Goal: Information Seeking & Learning: Check status

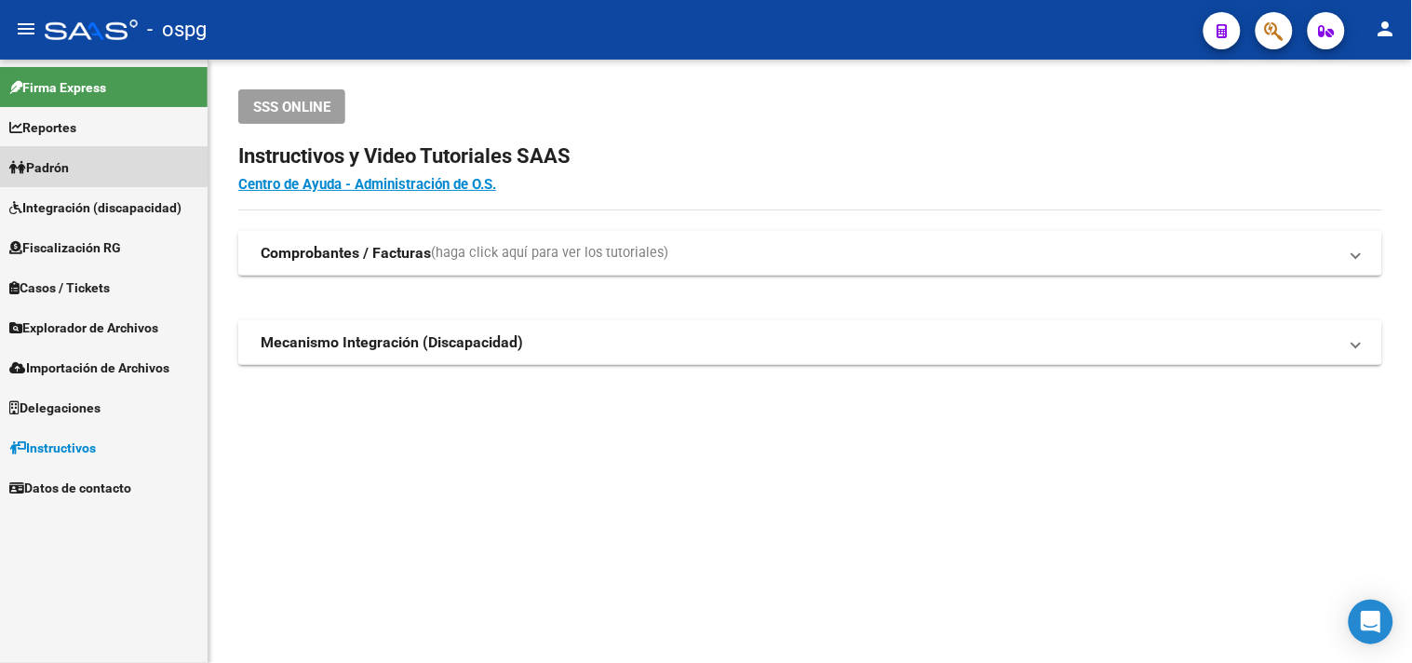
click at [97, 160] on link "Padrón" at bounding box center [104, 167] width 208 height 40
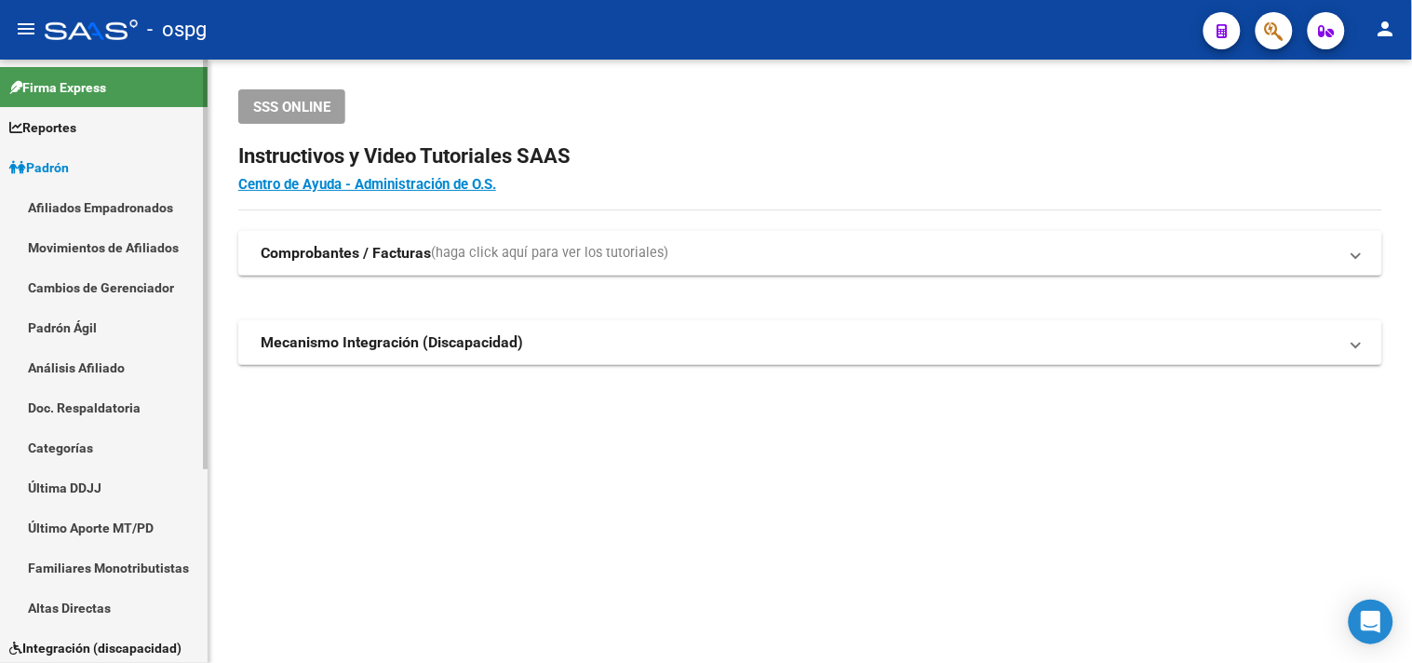
drag, startPoint x: 93, startPoint y: 370, endPoint x: 160, endPoint y: 339, distance: 74.1
click at [93, 372] on link "Análisis Afiliado" at bounding box center [104, 367] width 208 height 40
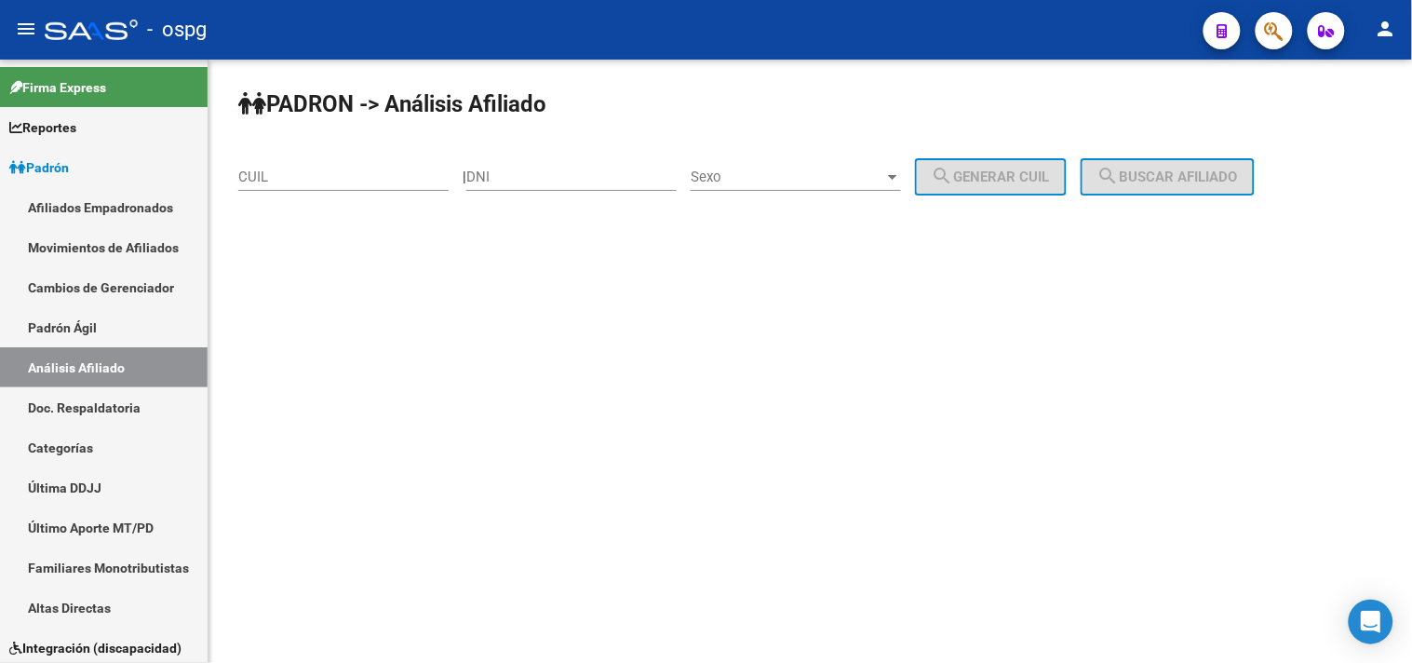
click at [294, 179] on input "CUIL" at bounding box center [343, 176] width 210 height 17
paste input "20-53300313-4"
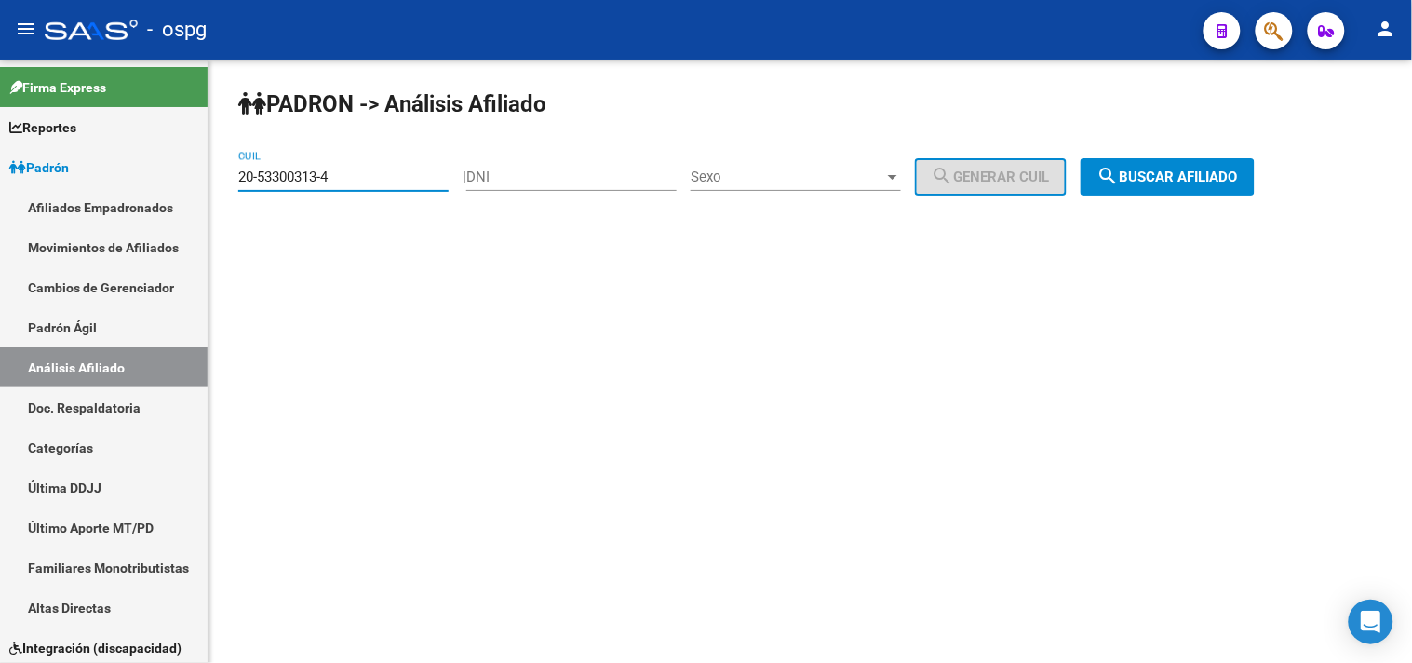
type input "20-53300313-4"
click at [1117, 186] on button "search Buscar afiliado" at bounding box center [1168, 176] width 174 height 37
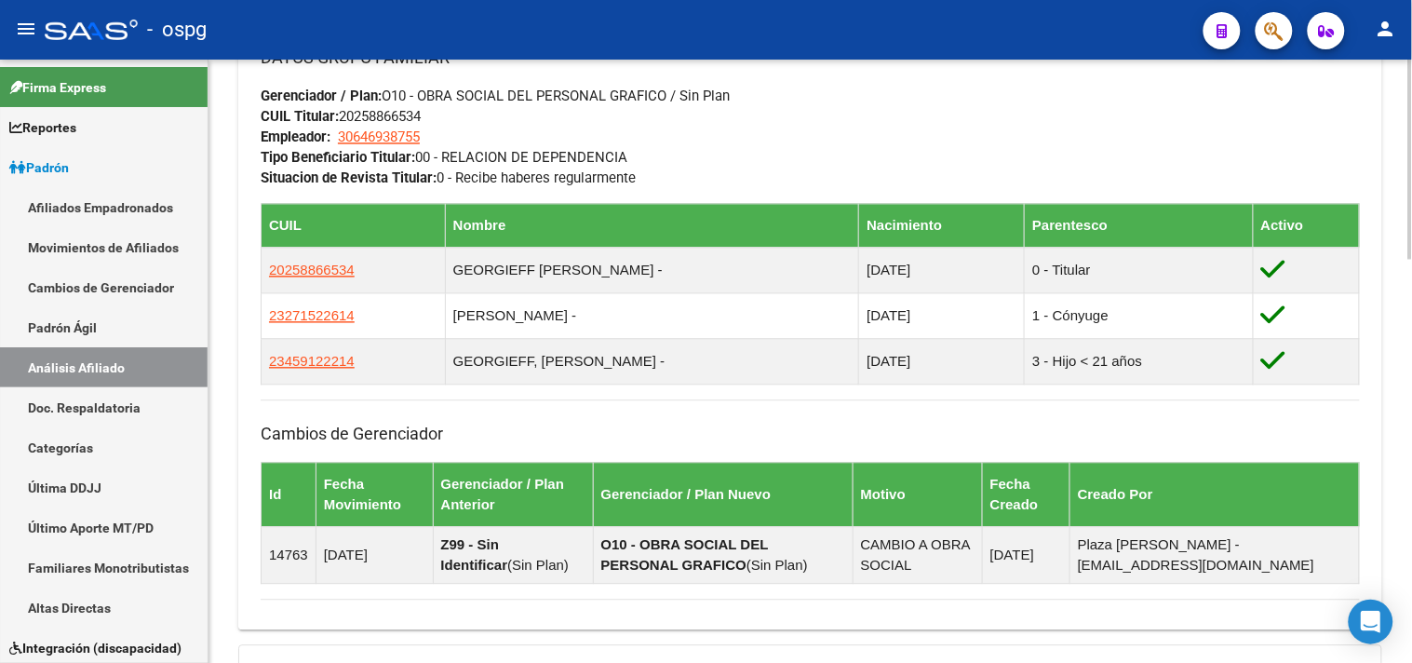
scroll to position [1215, 0]
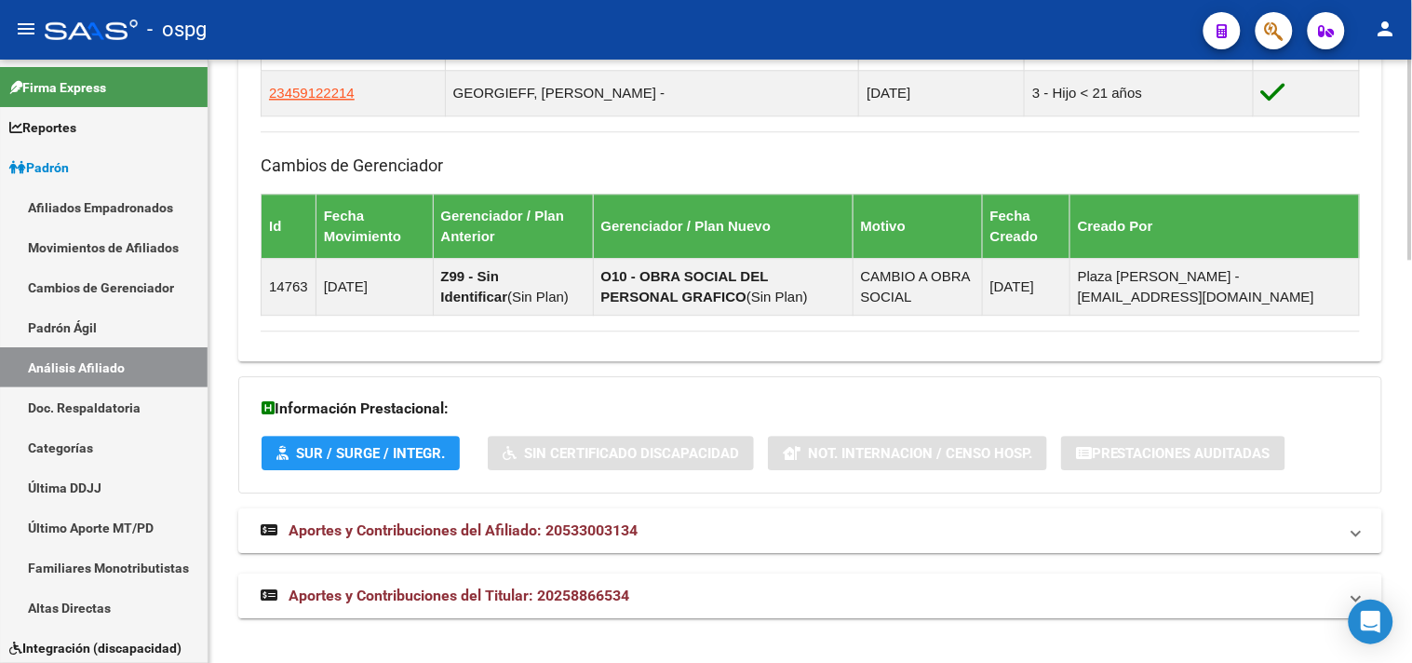
click at [531, 598] on span "Aportes y Contribuciones del Titular: 20258866534" at bounding box center [459, 595] width 341 height 18
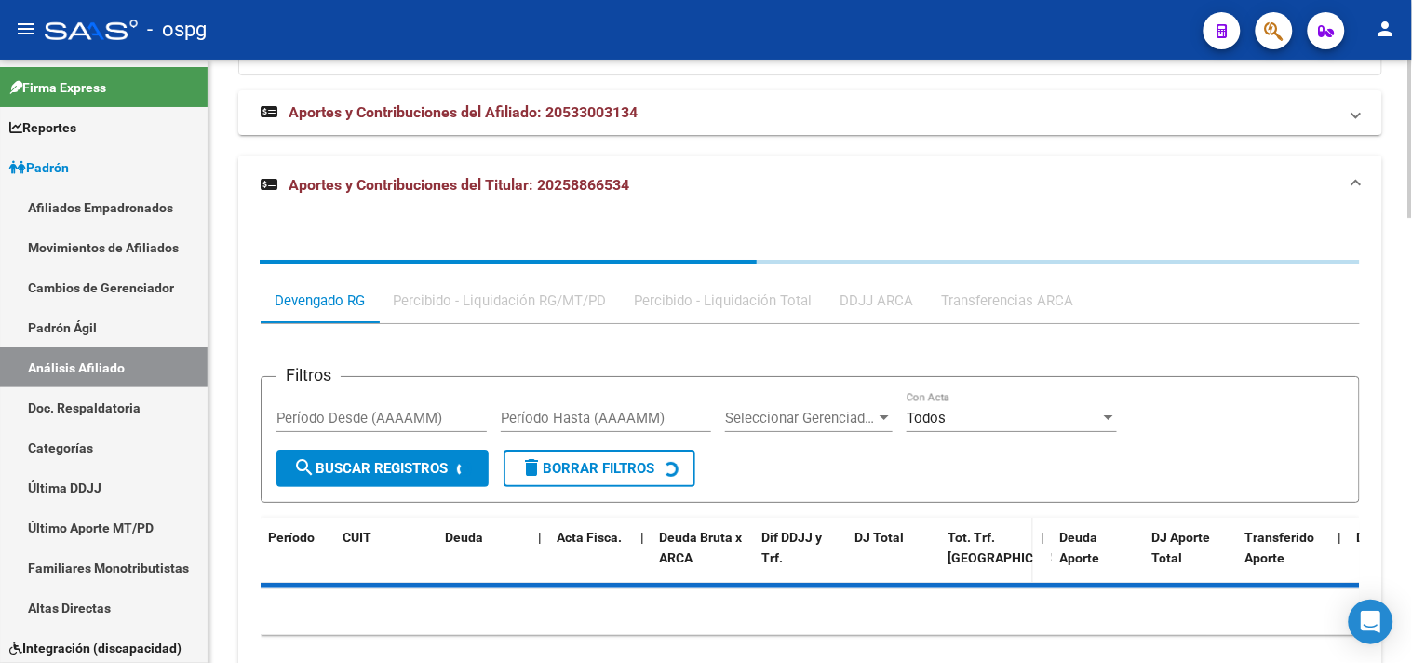
scroll to position [1634, 0]
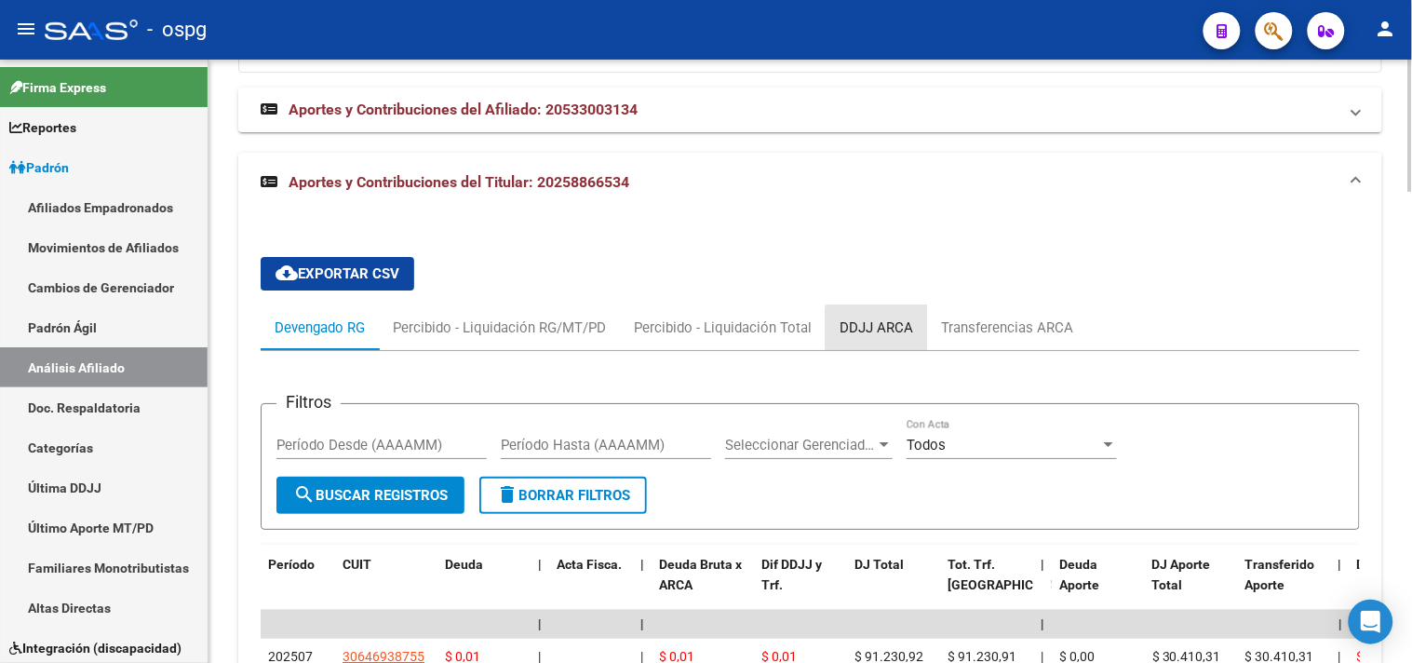
click at [876, 330] on div "DDJJ ARCA" at bounding box center [877, 327] width 74 height 20
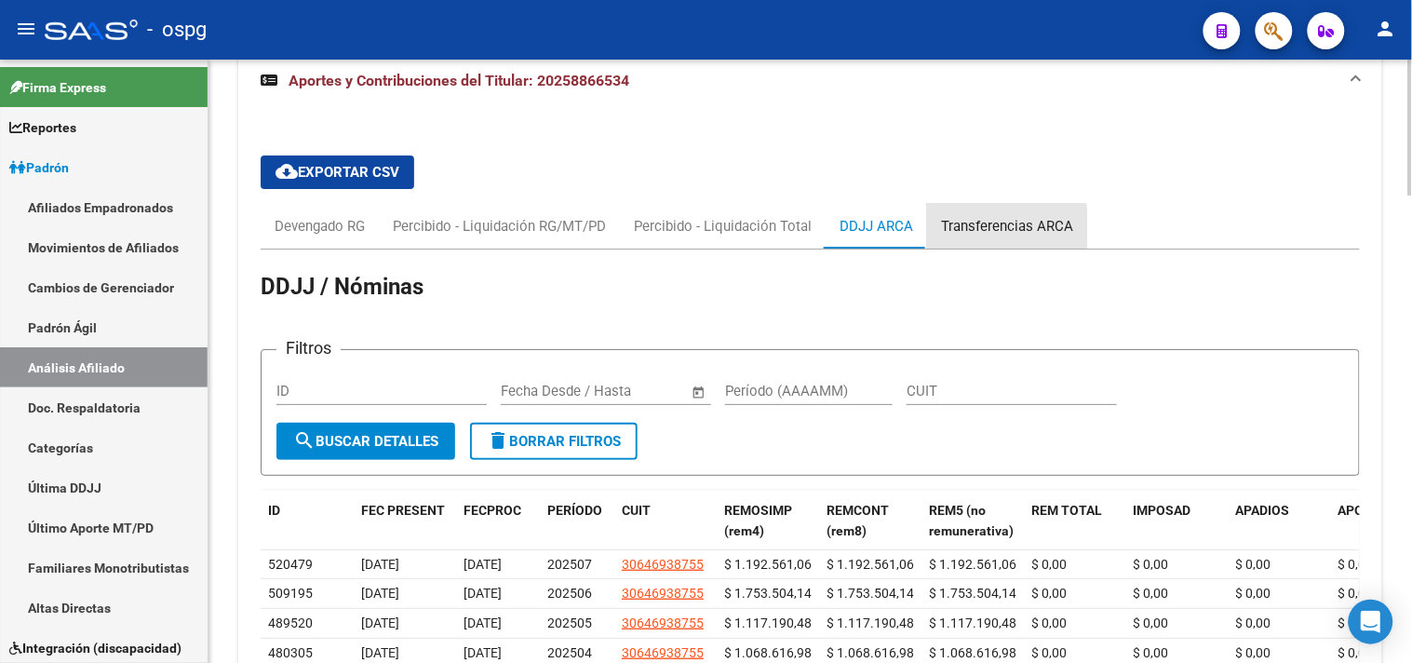
click at [980, 238] on div "Transferencias ARCA" at bounding box center [1007, 226] width 160 height 45
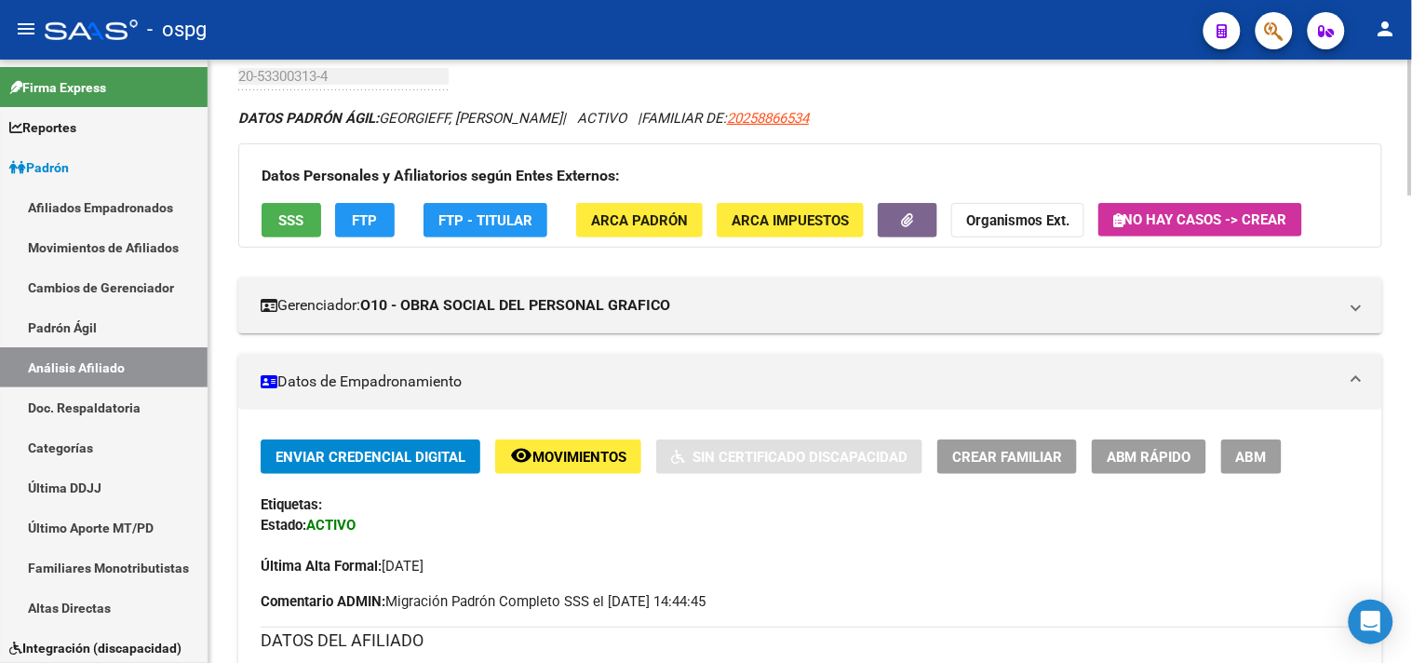
scroll to position [0, 0]
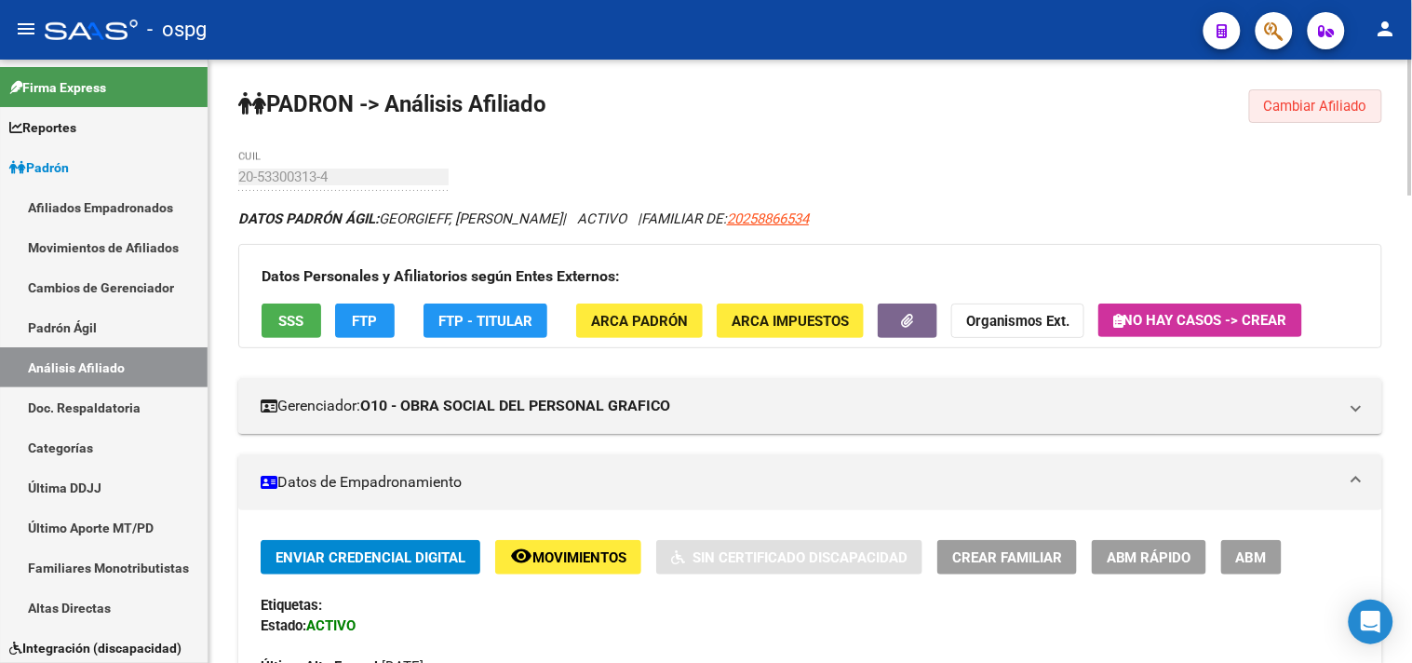
click at [1285, 108] on span "Cambiar Afiliado" at bounding box center [1315, 106] width 103 height 17
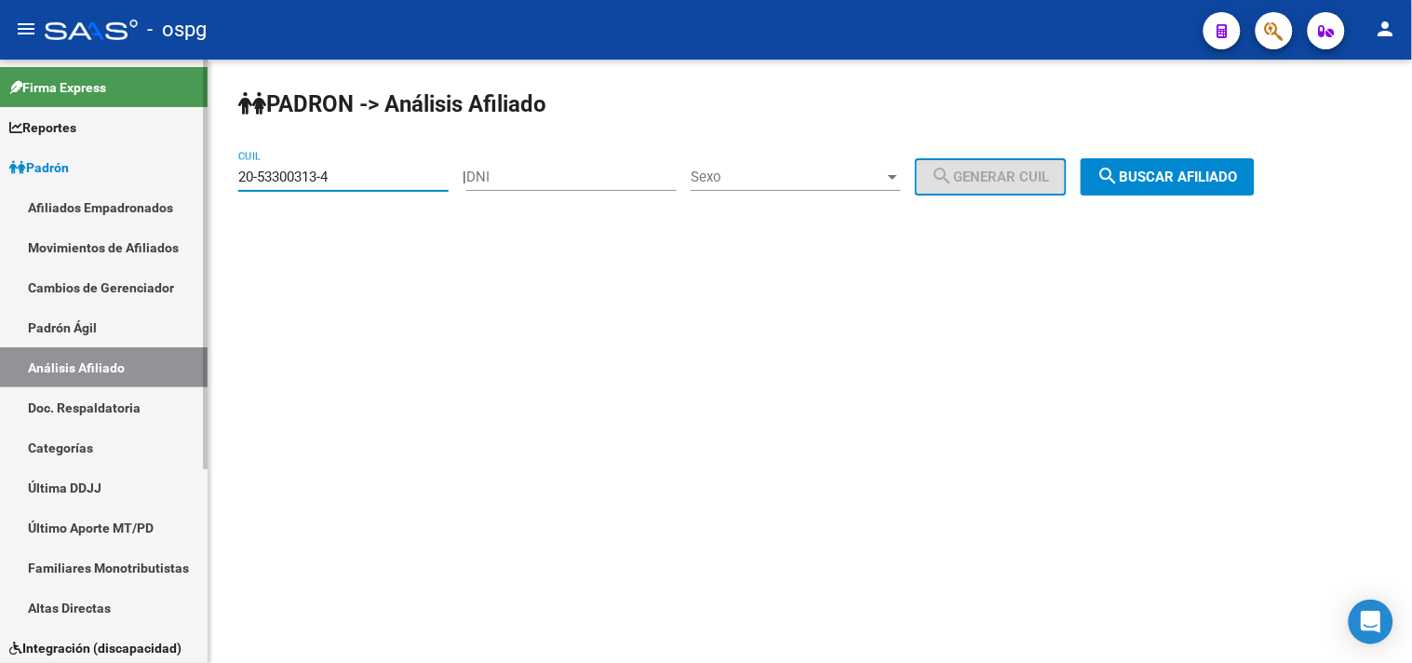
drag, startPoint x: 336, startPoint y: 175, endPoint x: 202, endPoint y: 177, distance: 134.0
click at [202, 177] on mat-sidenav-container "Firma Express Reportes Ingresos Devengados Análisis Histórico Detalles Transfer…" at bounding box center [706, 361] width 1412 height 603
click at [1152, 165] on button "search Buscar afiliado" at bounding box center [1168, 176] width 174 height 37
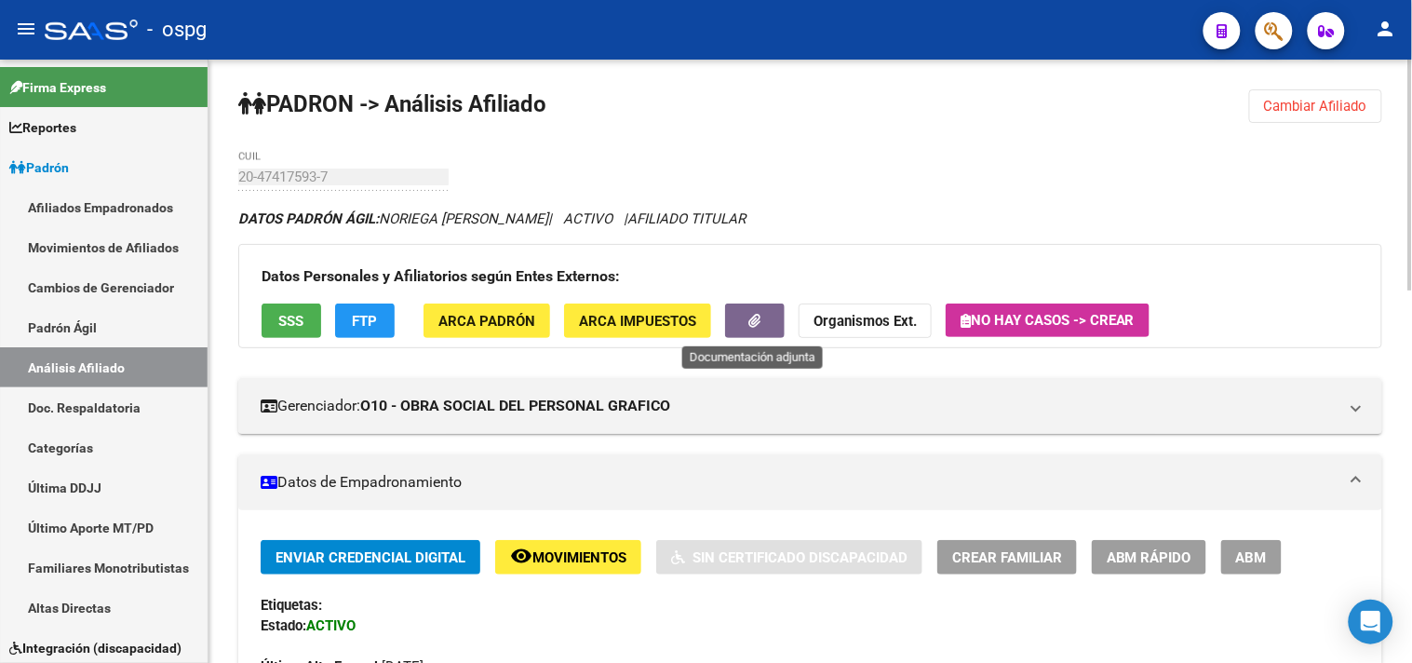
click at [747, 335] on button "button" at bounding box center [755, 320] width 60 height 34
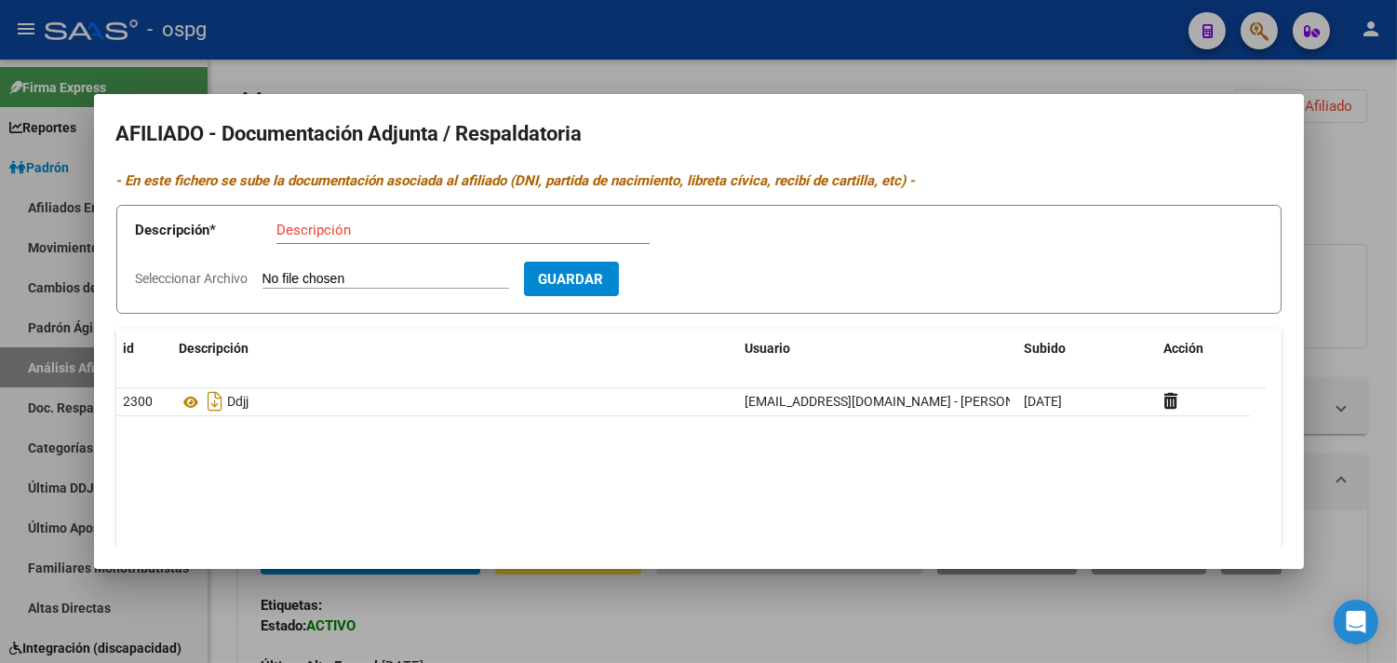
click at [634, 68] on div at bounding box center [698, 331] width 1397 height 663
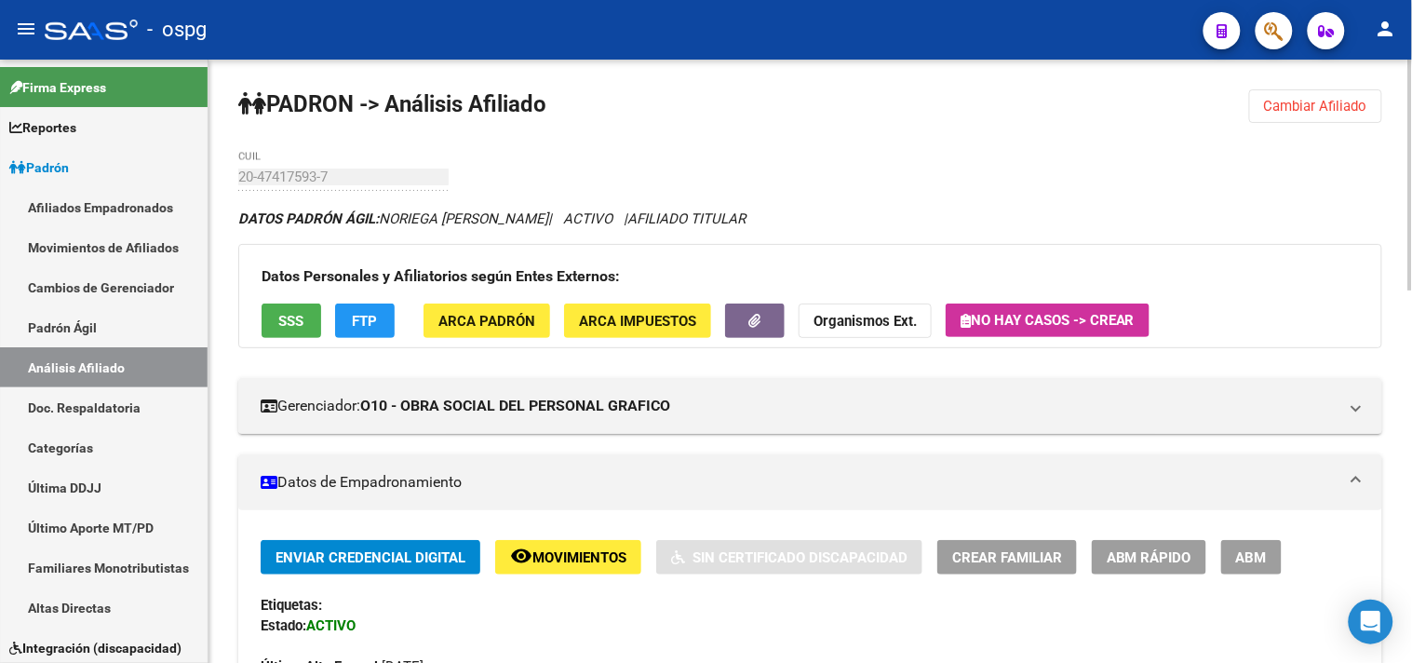
click at [1316, 96] on button "Cambiar Afiliado" at bounding box center [1315, 106] width 133 height 34
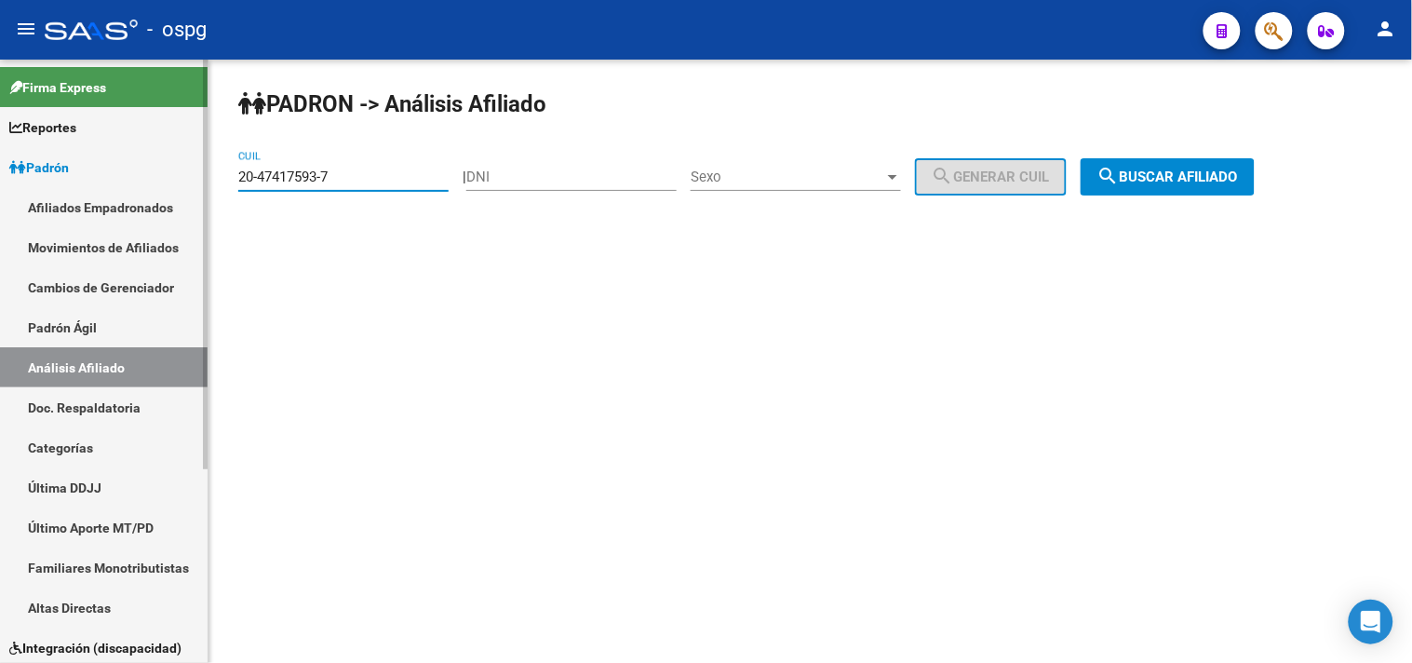
drag, startPoint x: 357, startPoint y: 177, endPoint x: 191, endPoint y: 178, distance: 166.6
click at [191, 178] on mat-sidenav-container "Firma Express Reportes Ingresos Devengados Análisis Histórico Detalles Transfer…" at bounding box center [706, 361] width 1412 height 603
type input "20-95668576-2"
click at [1182, 163] on button "search Buscar afiliado" at bounding box center [1168, 176] width 174 height 37
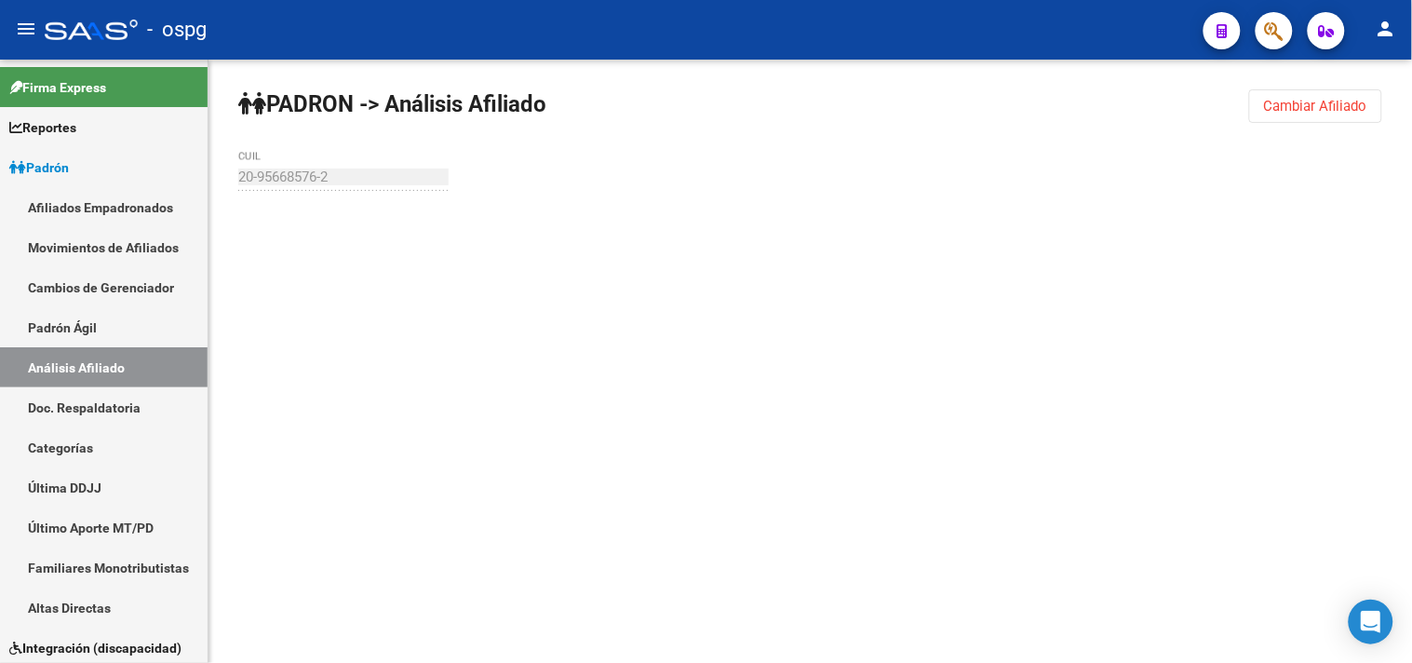
click at [1184, 168] on div "PADRON -> Análisis Afiliado Cambiar Afiliado 20-95668576-2 CUIL" at bounding box center [811, 177] width 1204 height 235
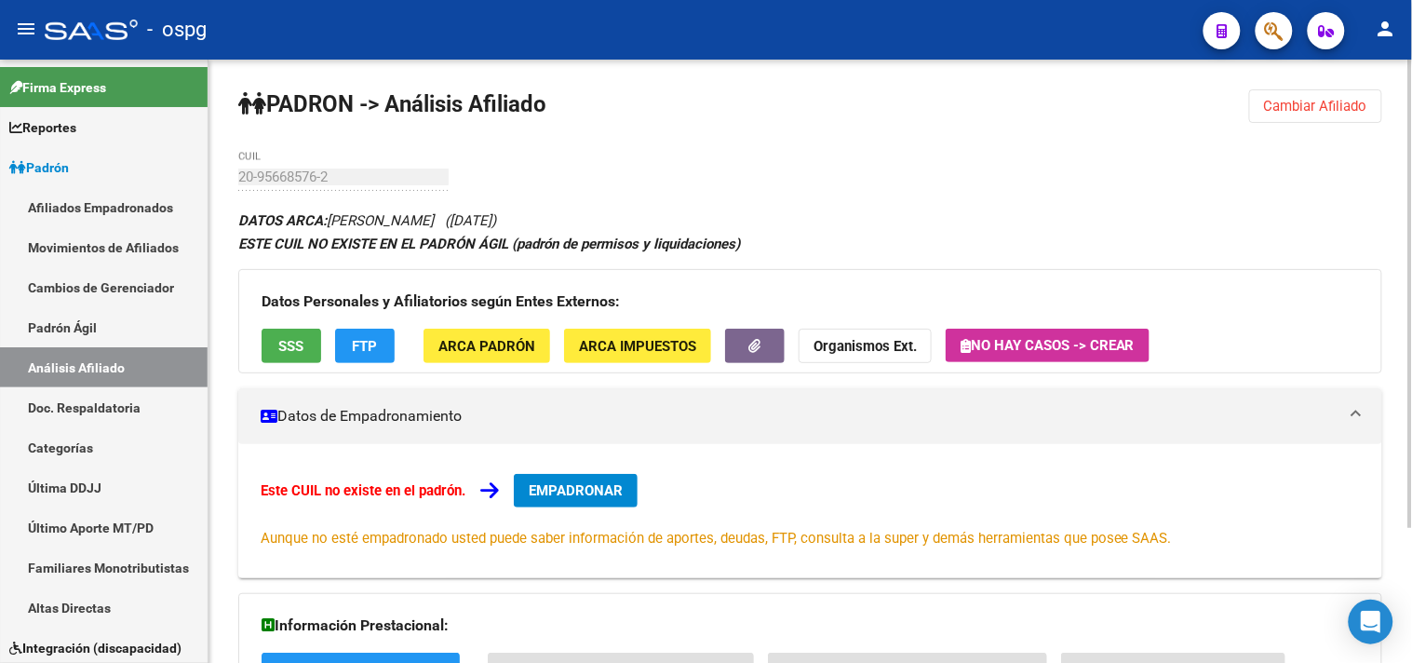
click at [301, 359] on button "SSS" at bounding box center [292, 346] width 60 height 34
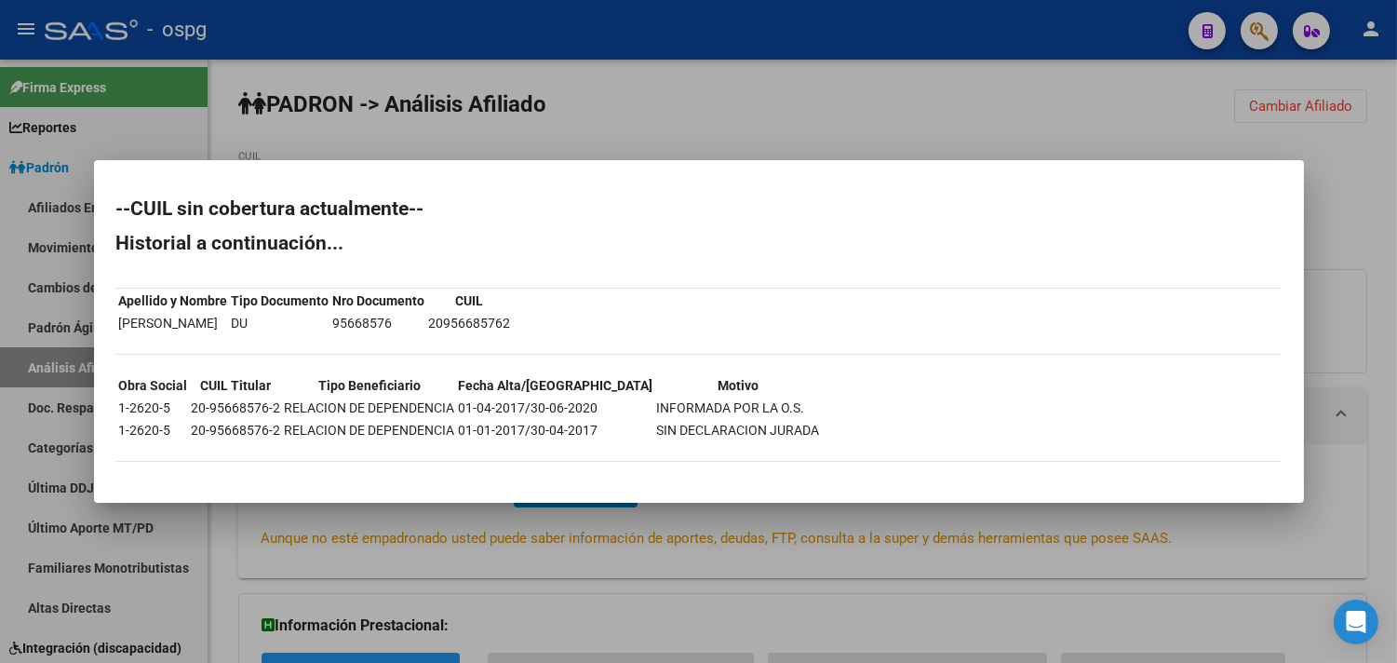
click at [665, 125] on div at bounding box center [698, 331] width 1397 height 663
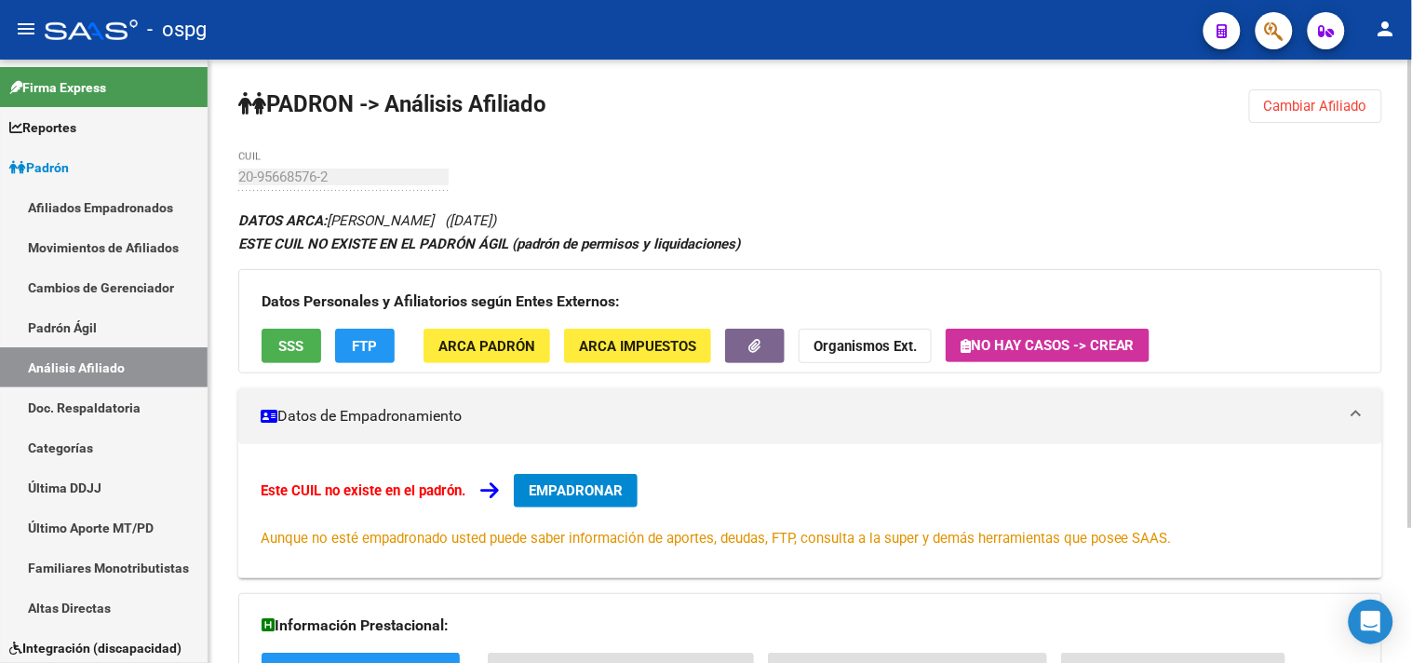
click at [369, 351] on span "FTP" at bounding box center [365, 346] width 25 height 17
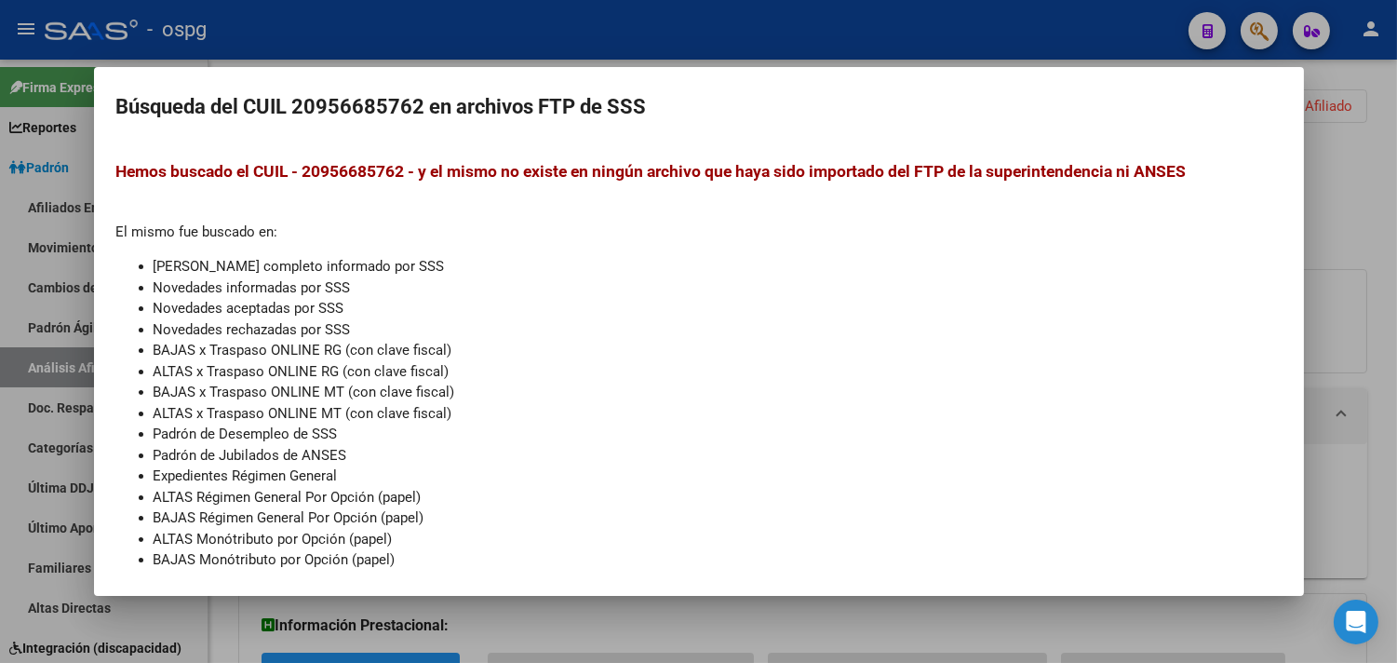
click at [430, 51] on div at bounding box center [698, 331] width 1397 height 663
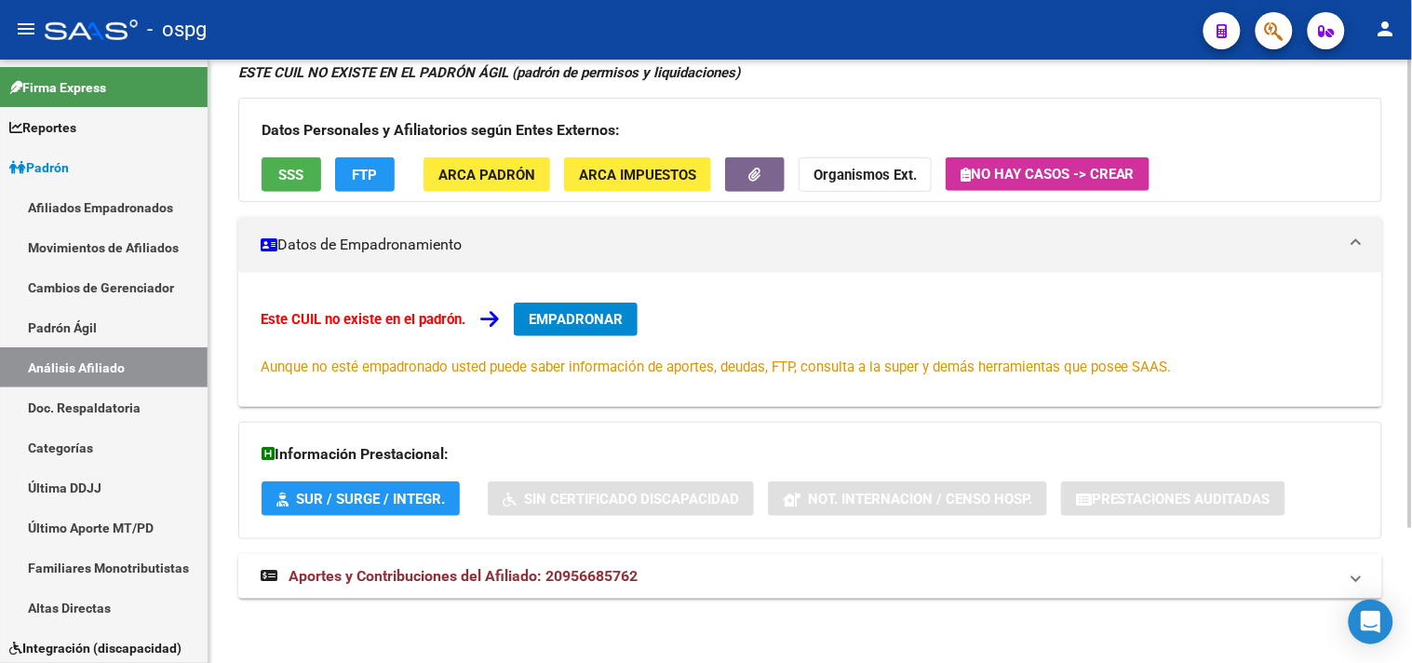
scroll to position [173, 0]
click at [512, 566] on span "Aportes y Contribuciones del Afiliado: 20956685762" at bounding box center [463, 575] width 349 height 18
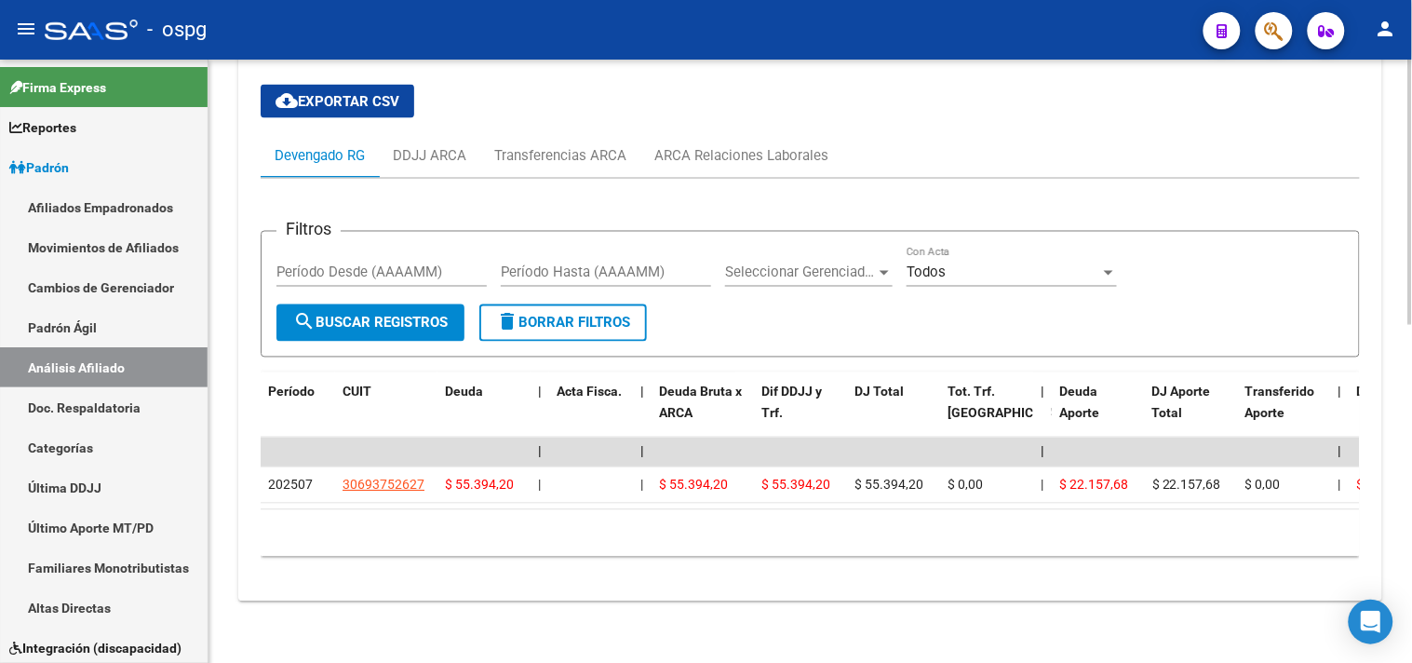
scroll to position [765, 0]
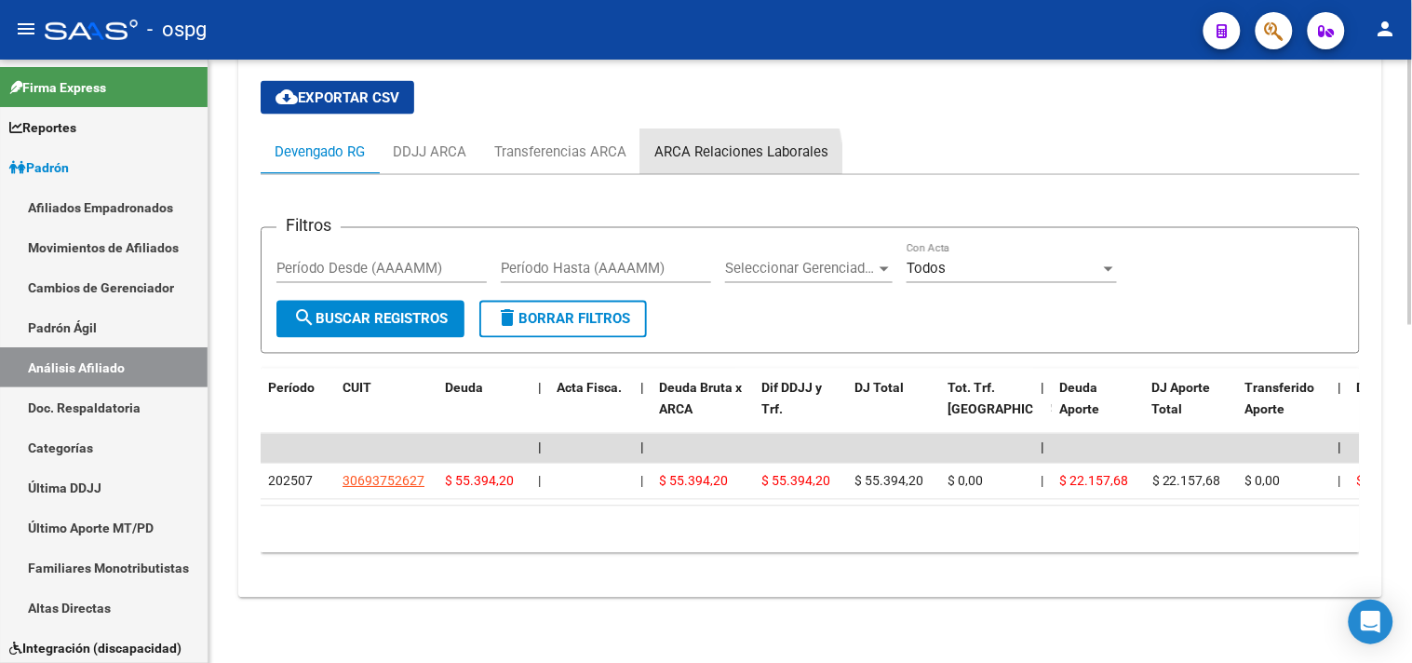
click at [718, 142] on div "ARCA Relaciones Laborales" at bounding box center [741, 151] width 174 height 20
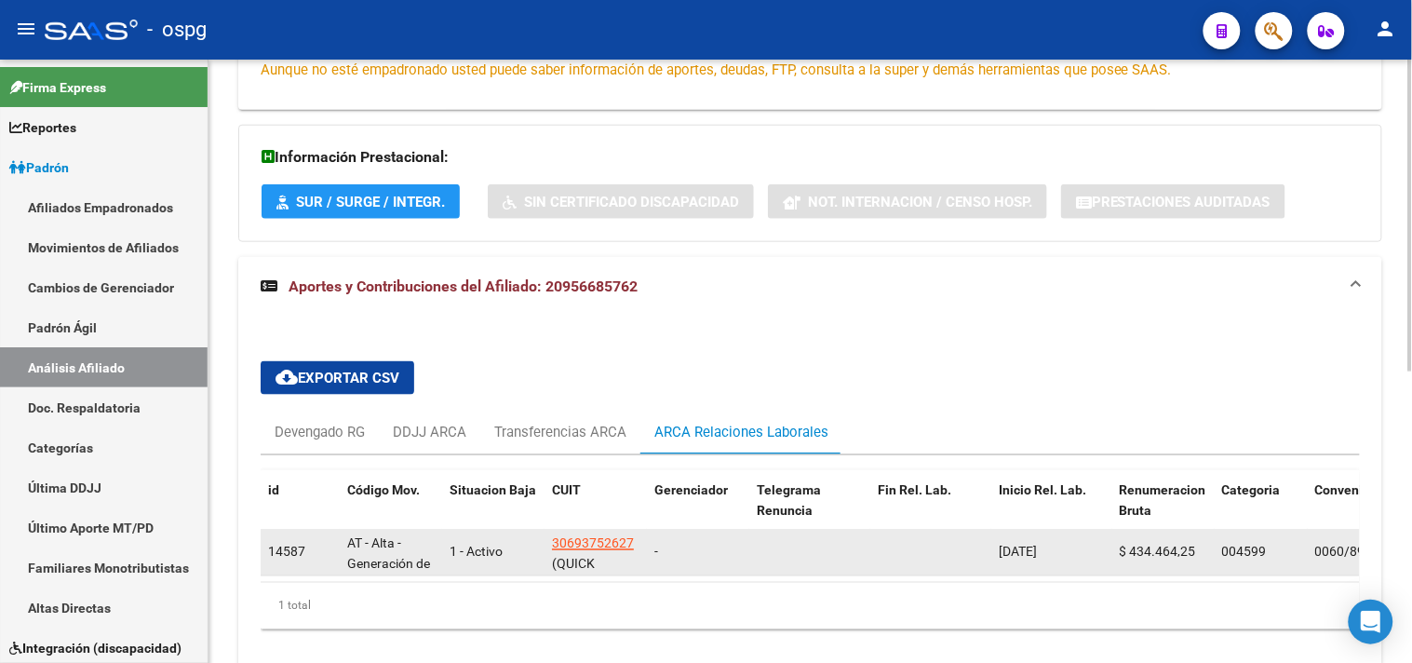
scroll to position [556, 0]
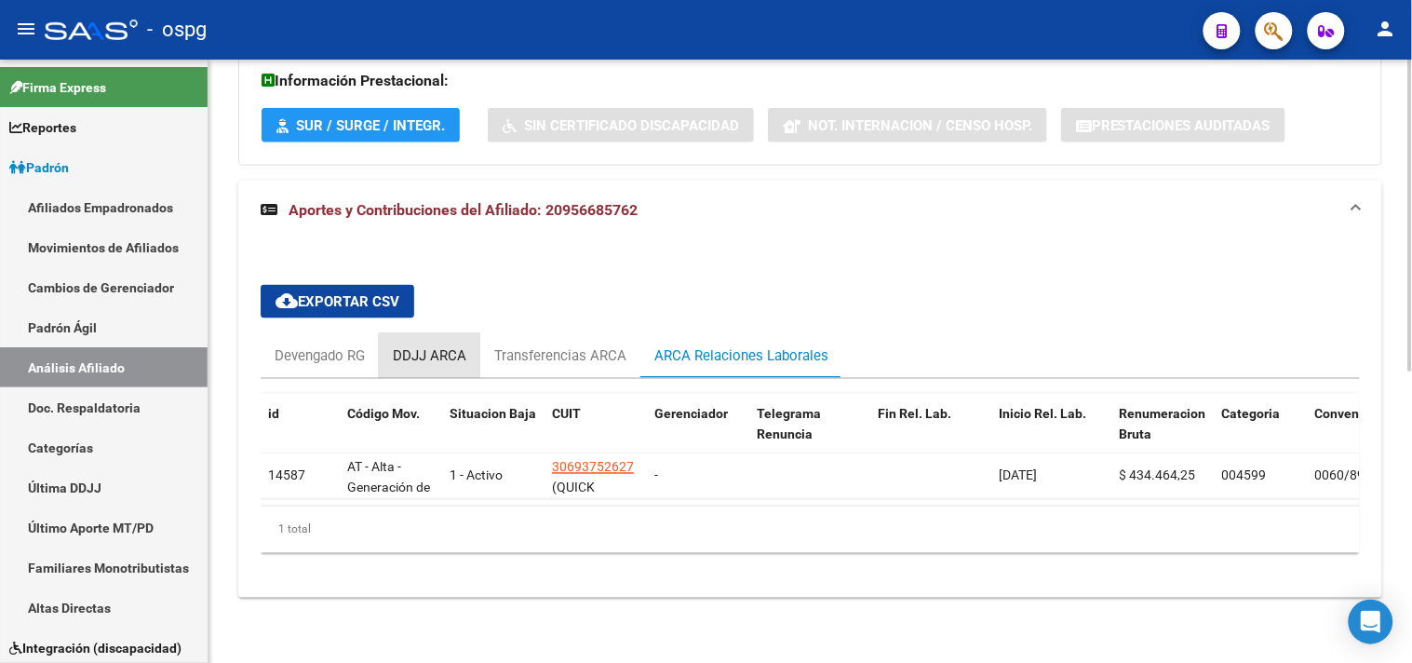
click at [453, 348] on div "DDJJ ARCA" at bounding box center [430, 355] width 74 height 20
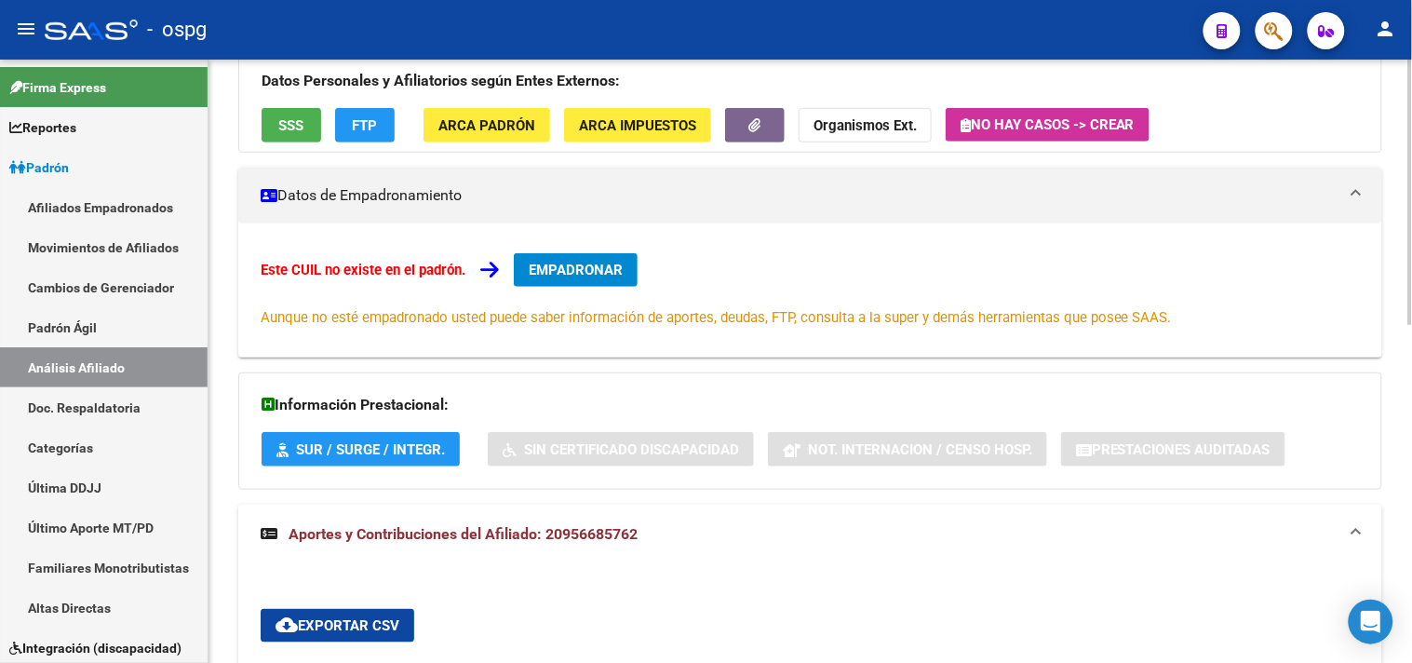
scroll to position [0, 0]
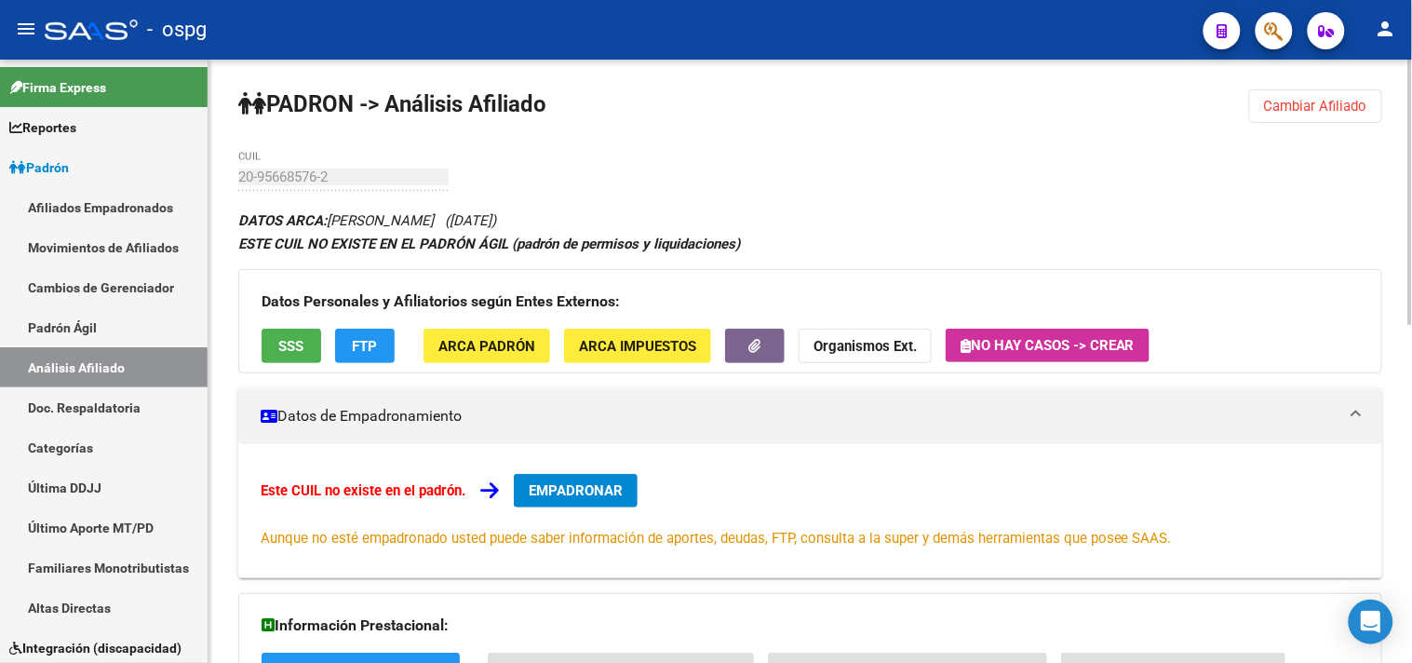
click at [287, 343] on span "SSS" at bounding box center [291, 346] width 25 height 17
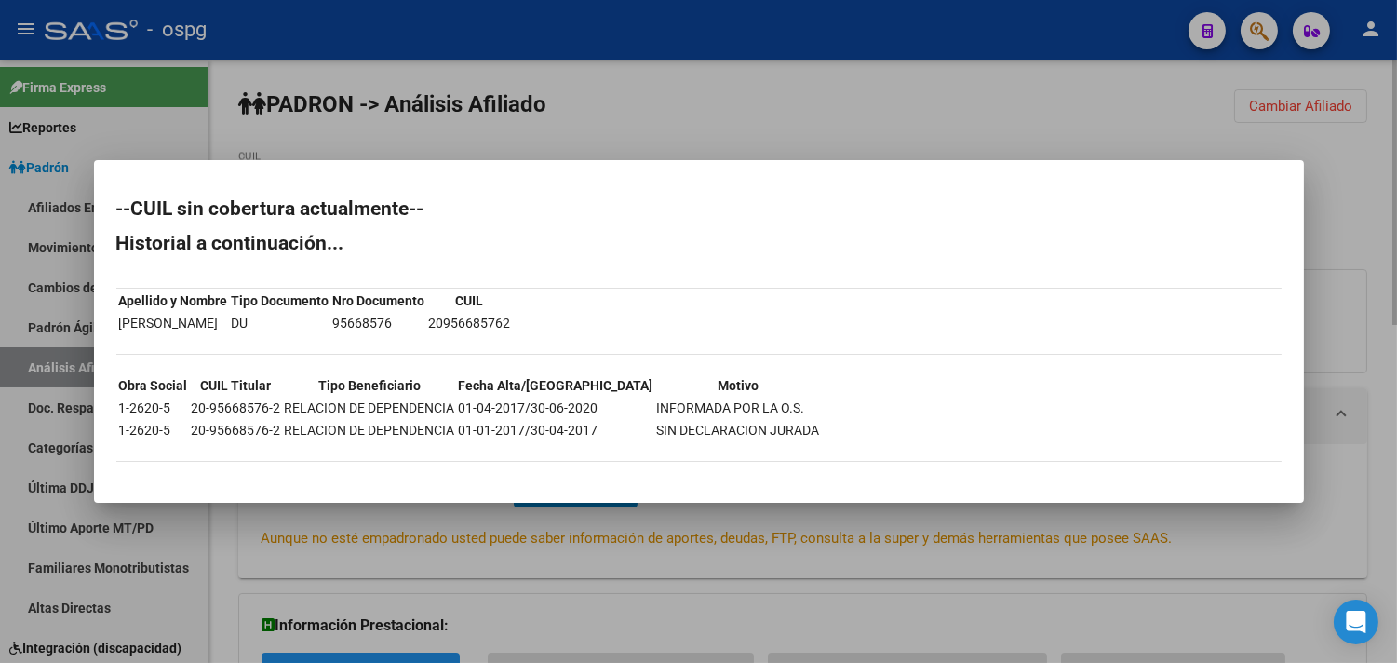
click at [722, 113] on div at bounding box center [698, 331] width 1397 height 663
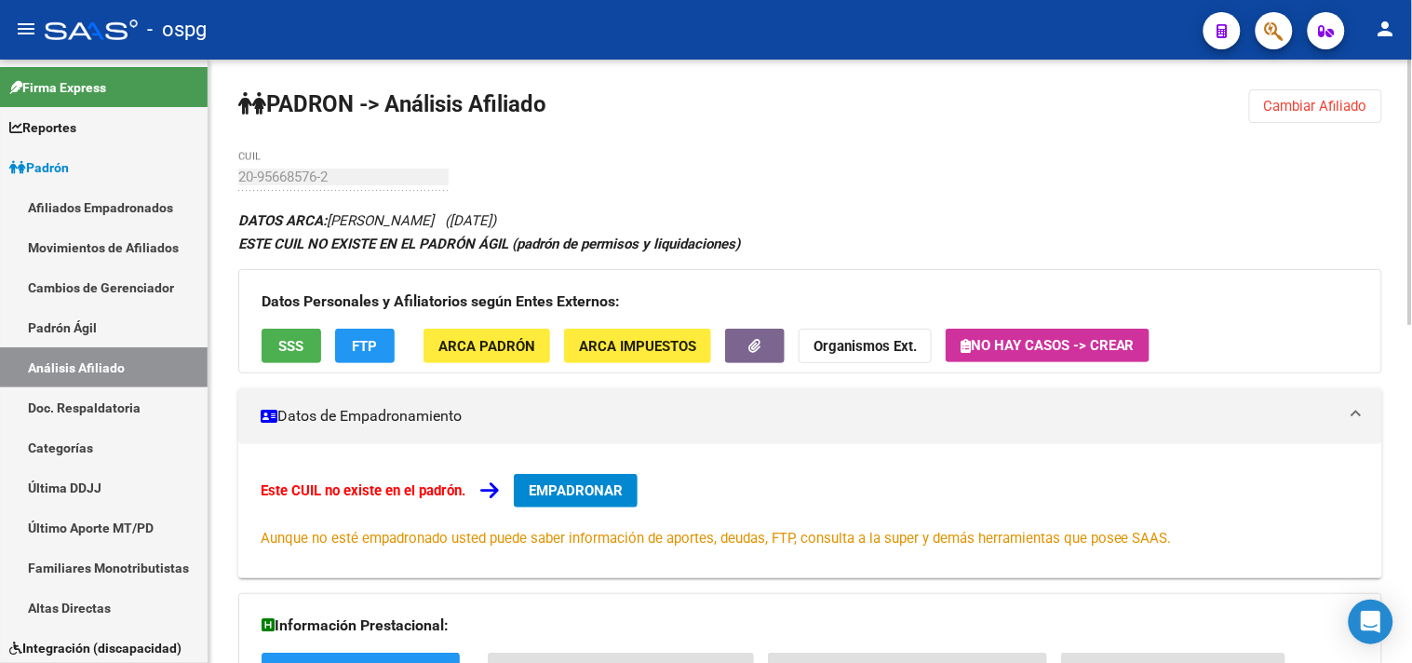
click at [285, 339] on span "SSS" at bounding box center [291, 346] width 25 height 17
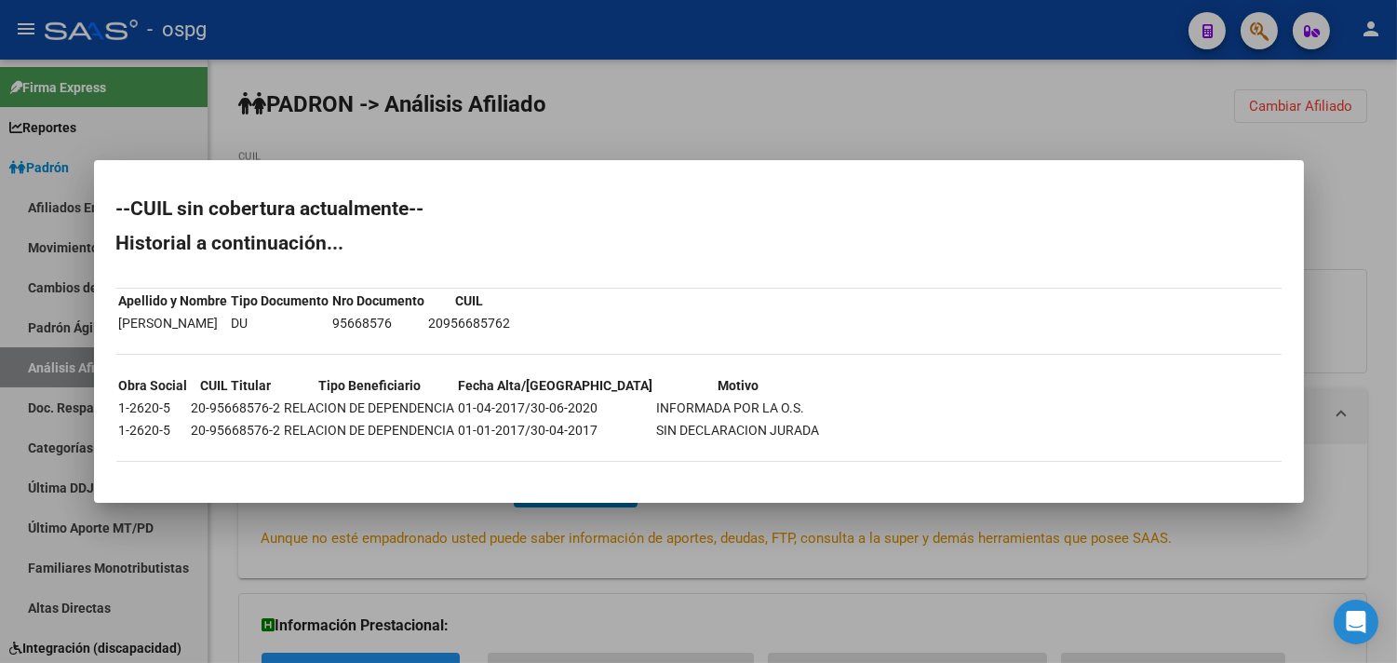
click at [592, 128] on div at bounding box center [698, 331] width 1397 height 663
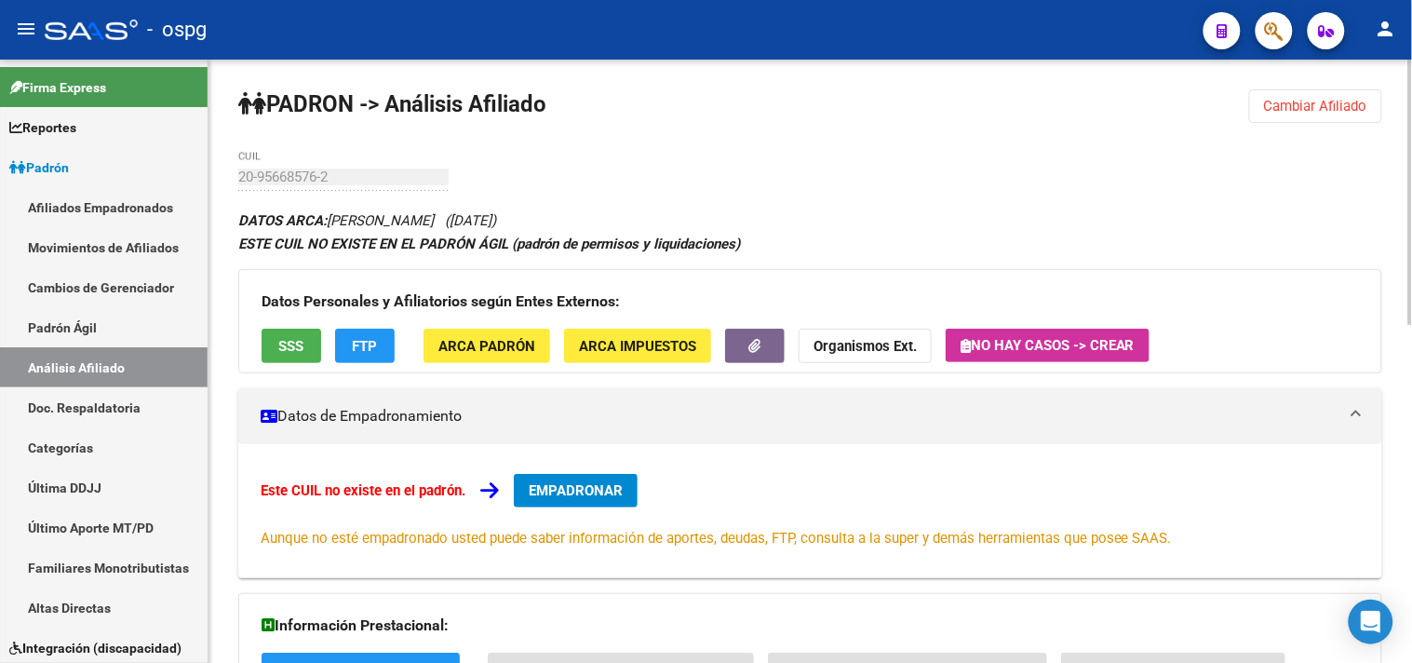
click at [407, 360] on app-movimiento-sss "FTP" at bounding box center [372, 346] width 74 height 34
click at [372, 358] on button "FTP" at bounding box center [365, 346] width 60 height 34
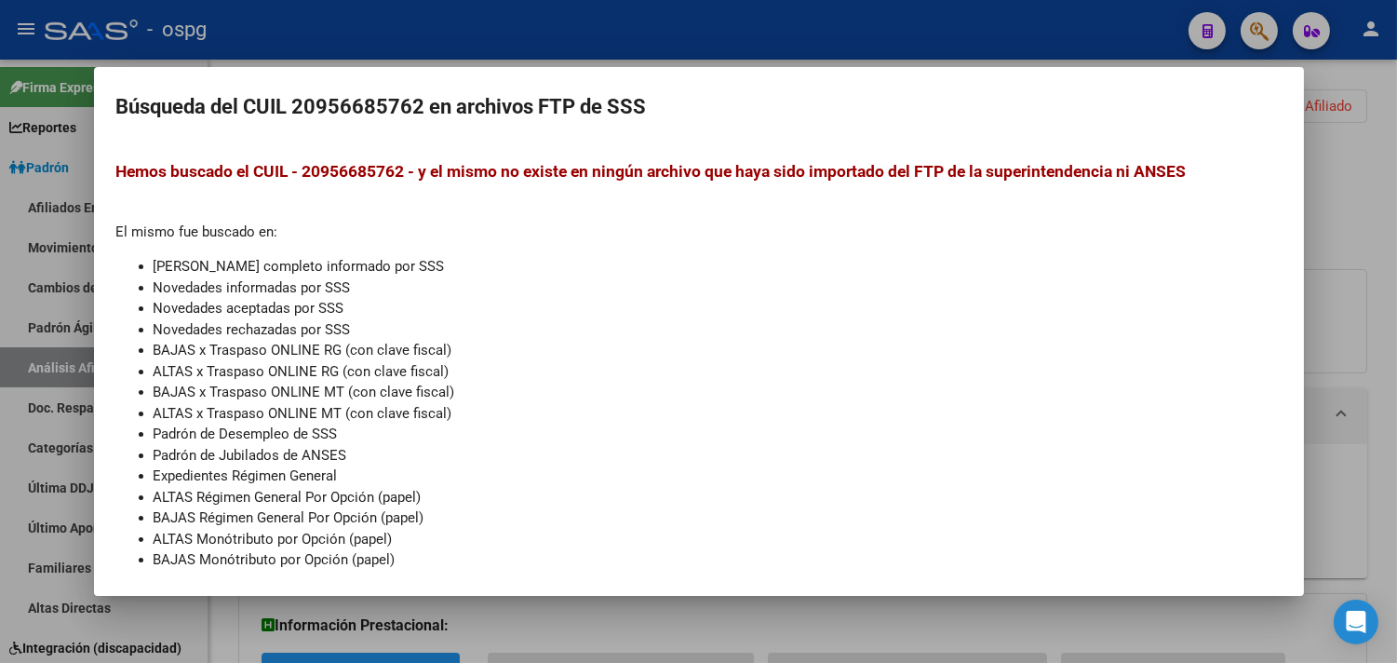
click at [763, 14] on div at bounding box center [698, 331] width 1397 height 663
